Goal: Information Seeking & Learning: Learn about a topic

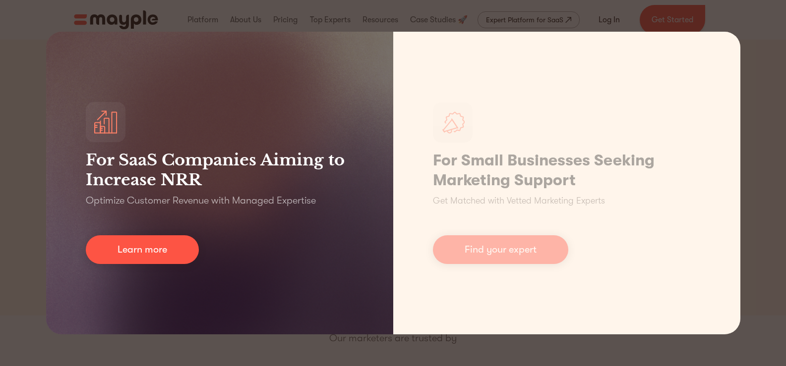
click at [21, 181] on div "For SaaS Companies Aiming to Increase NRR Optimize Customer Revenue with Manage…" at bounding box center [393, 183] width 786 height 366
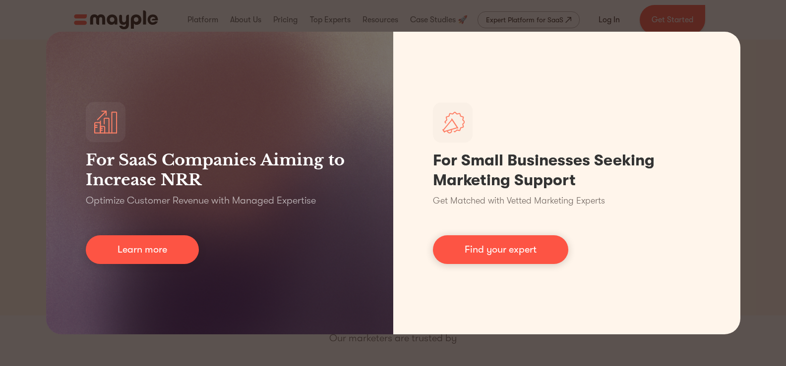
click at [21, 181] on div "For SaaS Companies Aiming to Increase NRR Optimize Customer Revenue with Manage…" at bounding box center [393, 183] width 786 height 366
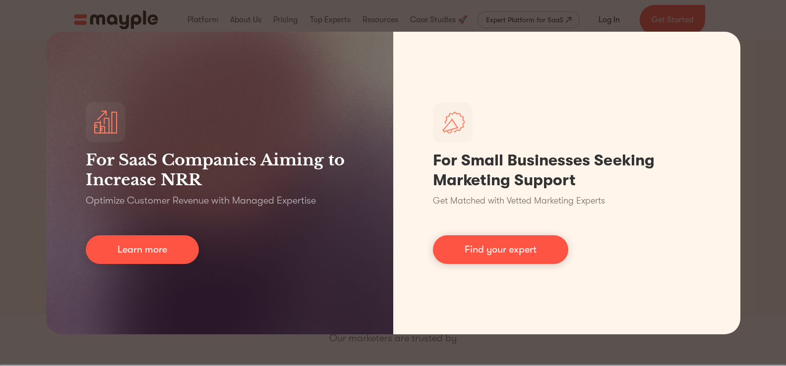
click at [21, 181] on div "For SaaS Companies Aiming to Increase NRR Optimize Customer Revenue with Manage…" at bounding box center [393, 183] width 786 height 366
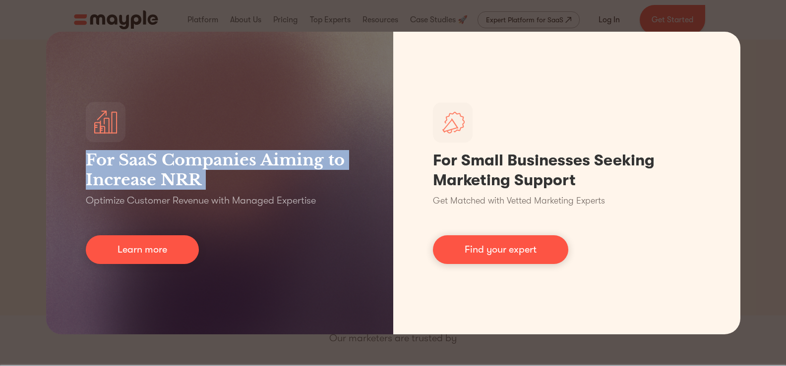
click at [21, 181] on div "For SaaS Companies Aiming to Increase NRR Optimize Customer Revenue with Manage…" at bounding box center [393, 183] width 786 height 366
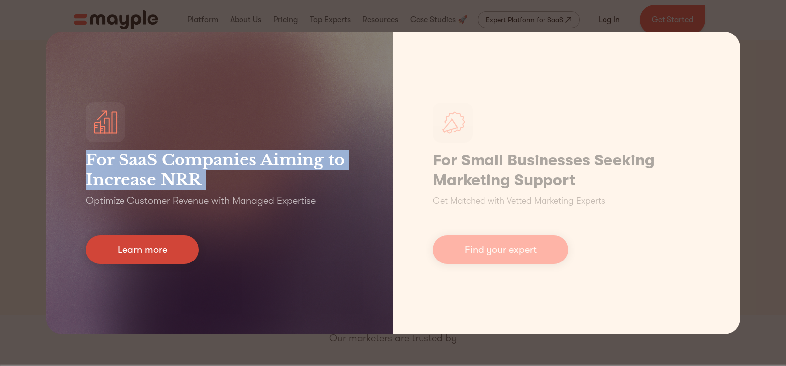
click at [126, 244] on link "Learn more" at bounding box center [142, 250] width 113 height 29
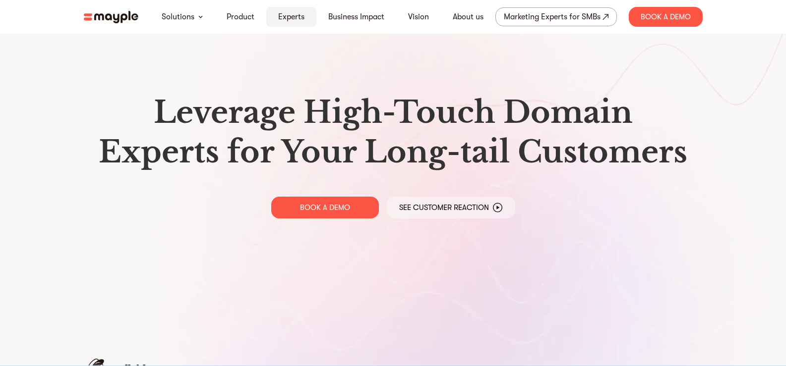
click at [304, 24] on div "Experts" at bounding box center [291, 17] width 50 height 20
